Goal: Find specific page/section: Find specific page/section

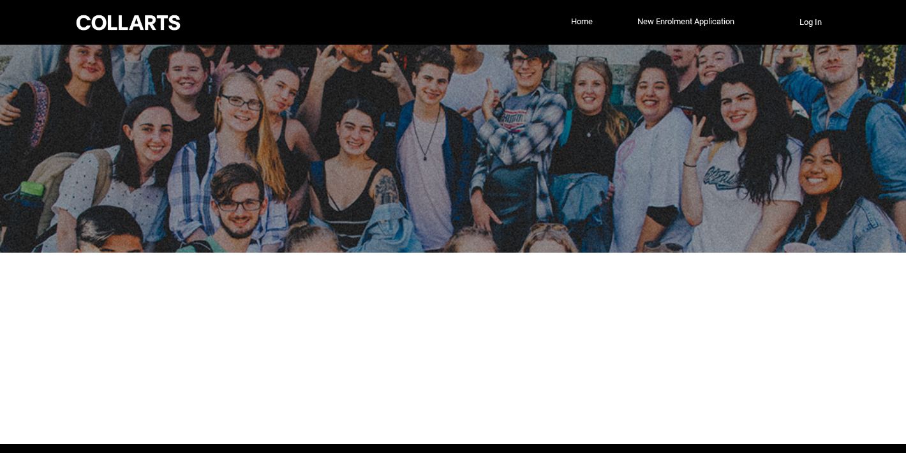
click at [306, 222] on div at bounding box center [453, 149] width 906 height 208
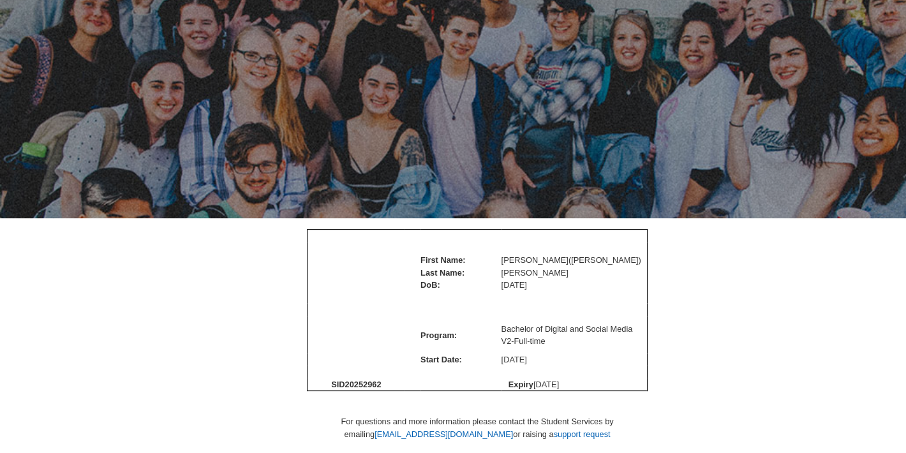
scroll to position [22, 0]
